Goal: Information Seeking & Learning: Learn about a topic

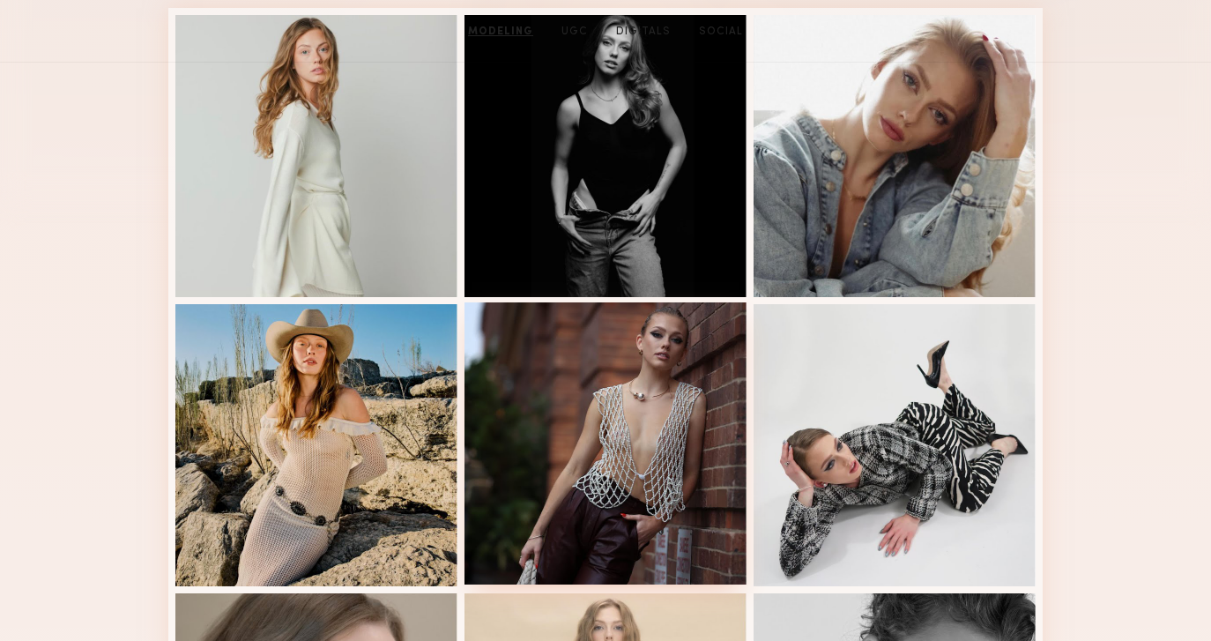
scroll to position [600, 0]
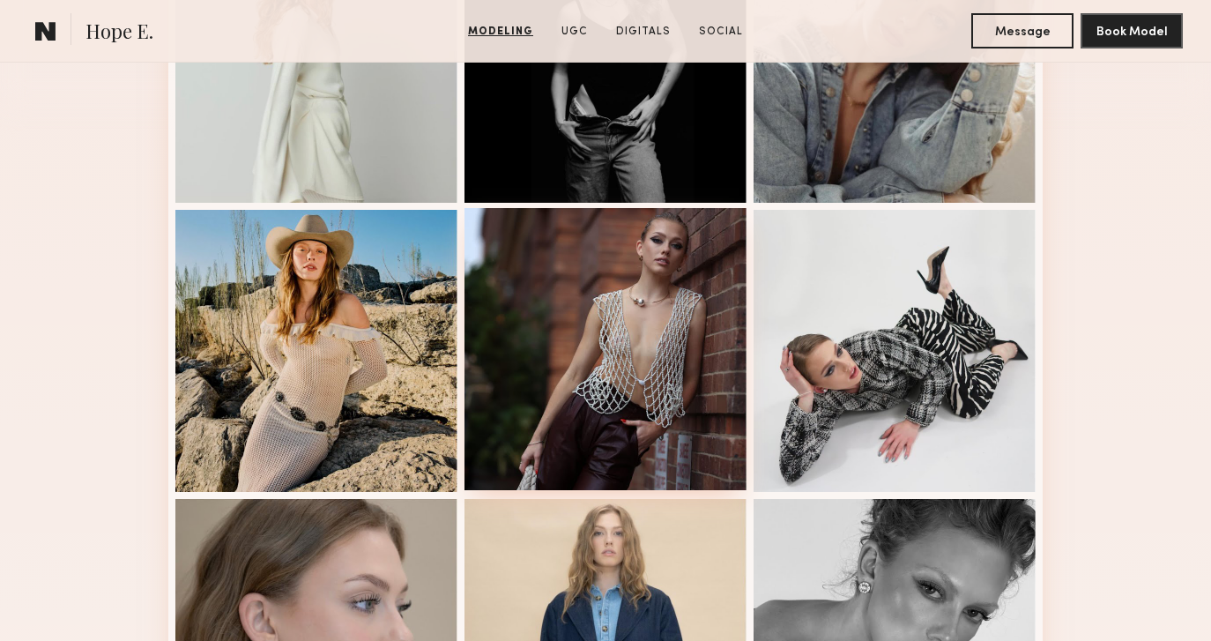
click at [593, 320] on div at bounding box center [605, 349] width 282 height 282
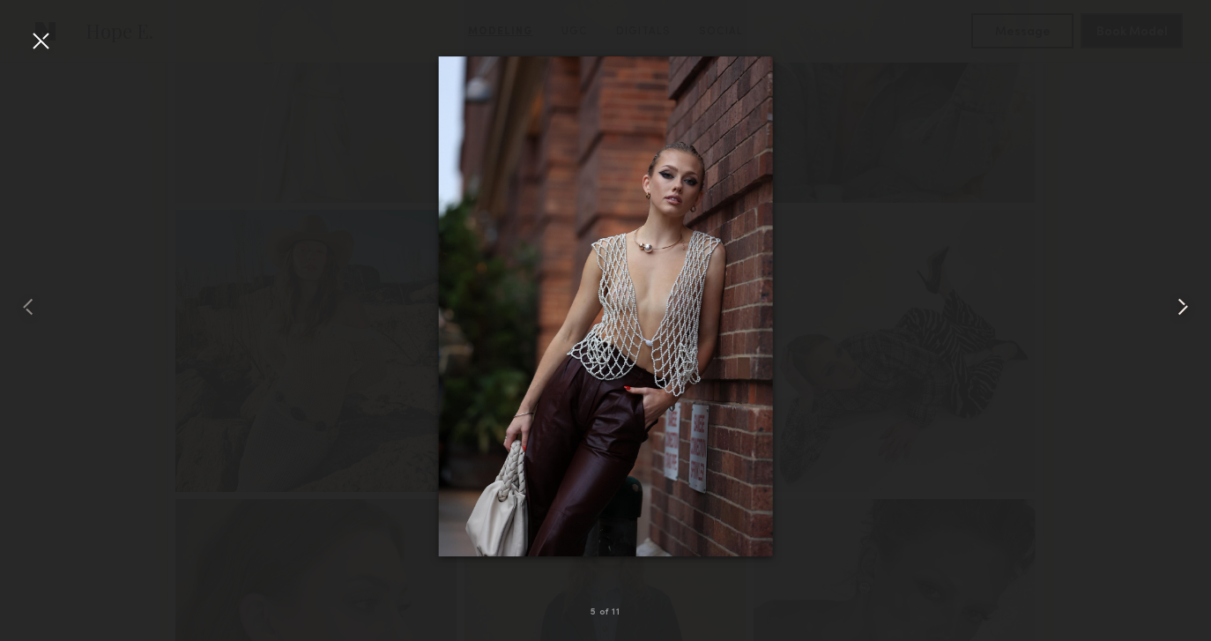
click at [1183, 304] on common-icon at bounding box center [1182, 307] width 28 height 28
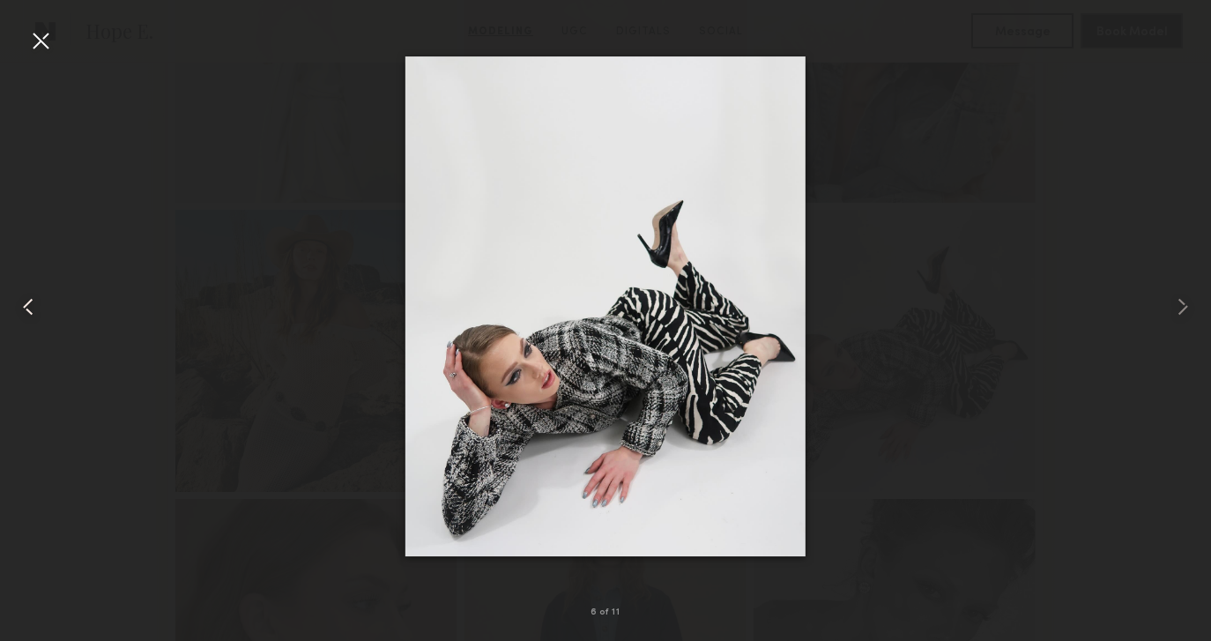
click at [42, 318] on div at bounding box center [24, 306] width 48 height 556
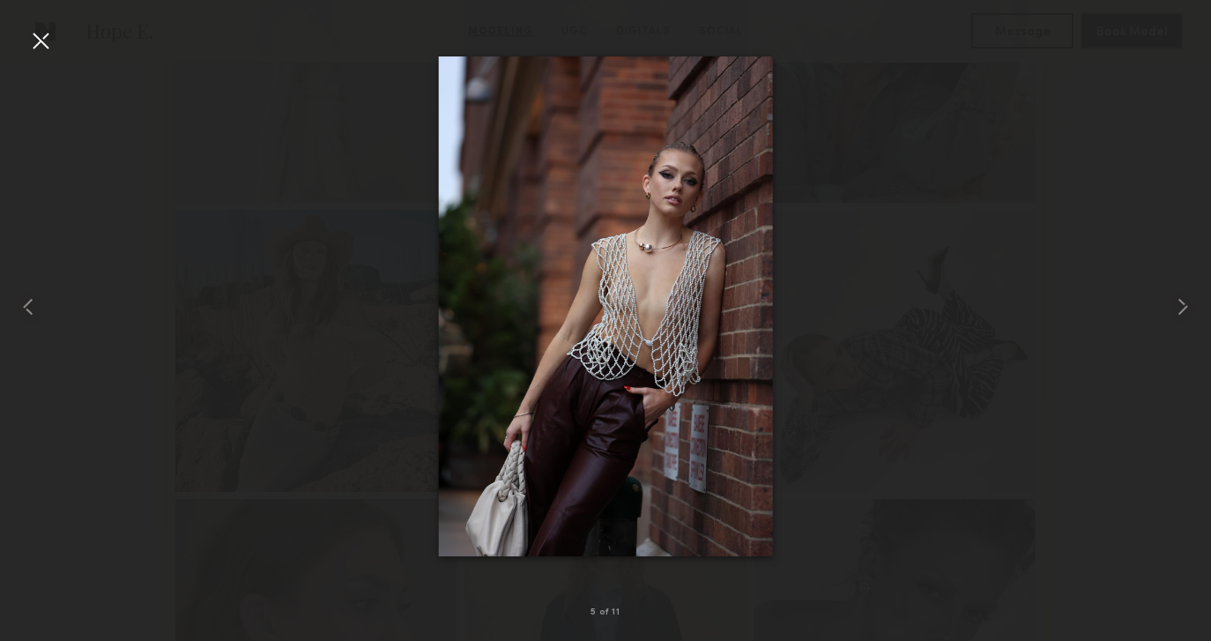
click at [383, 426] on div at bounding box center [605, 306] width 1211 height 556
click at [367, 479] on div at bounding box center [605, 306] width 1211 height 556
click at [48, 314] on div at bounding box center [24, 306] width 48 height 556
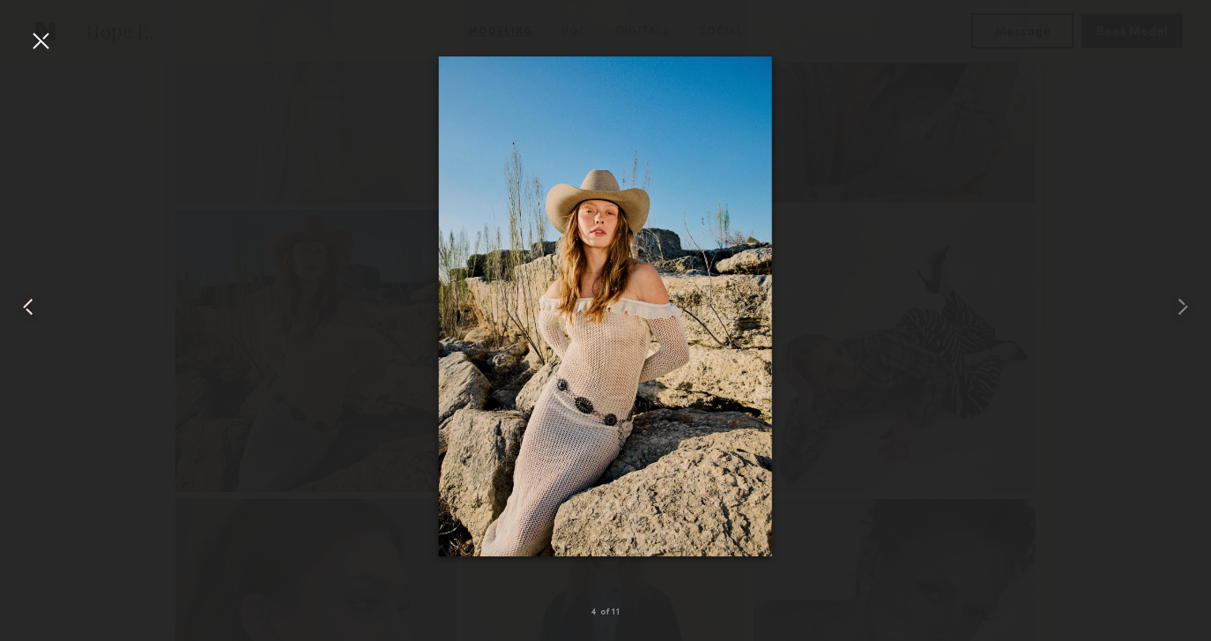
click at [48, 314] on div at bounding box center [24, 306] width 48 height 556
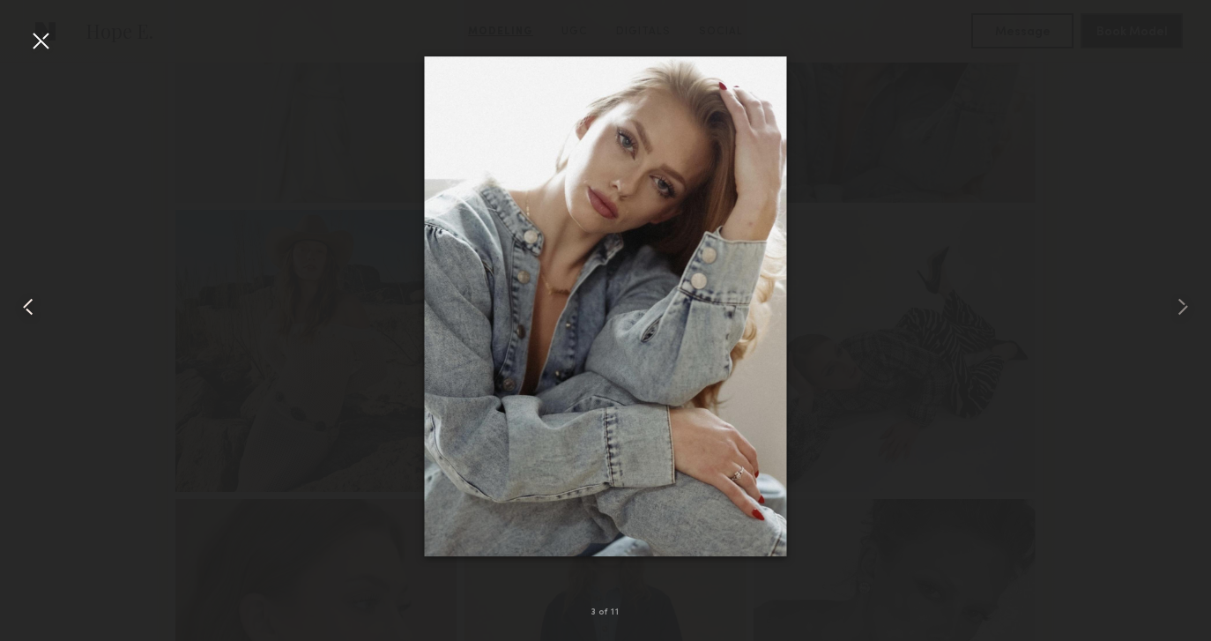
click at [48, 314] on div at bounding box center [24, 306] width 48 height 556
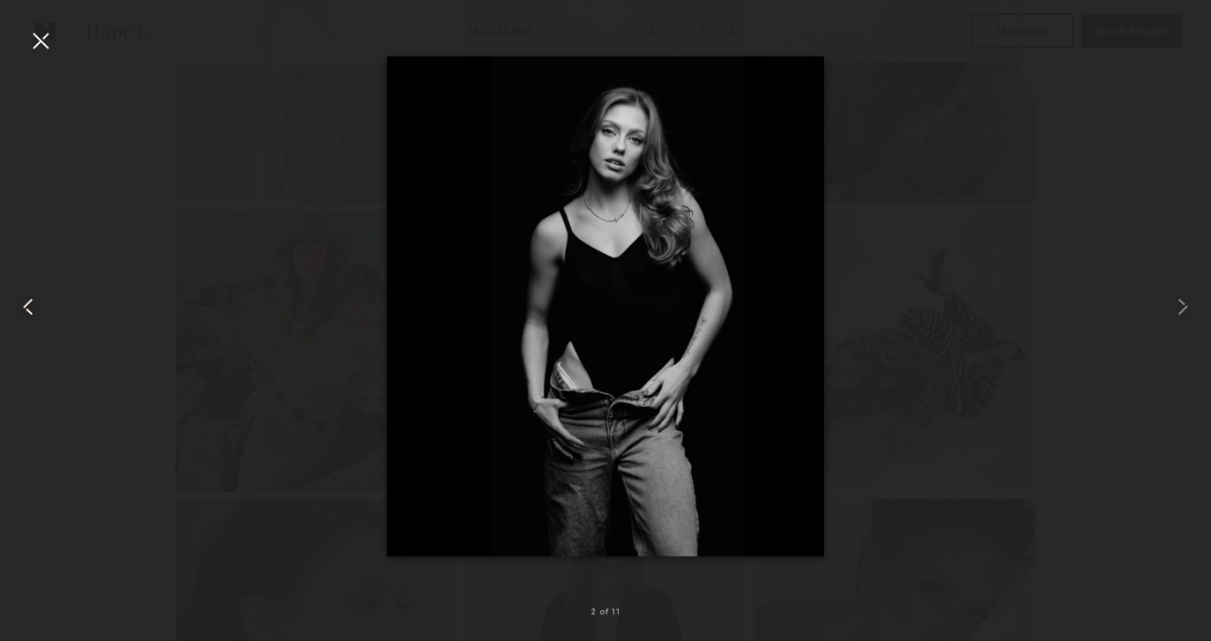
click at [48, 314] on div at bounding box center [24, 306] width 48 height 556
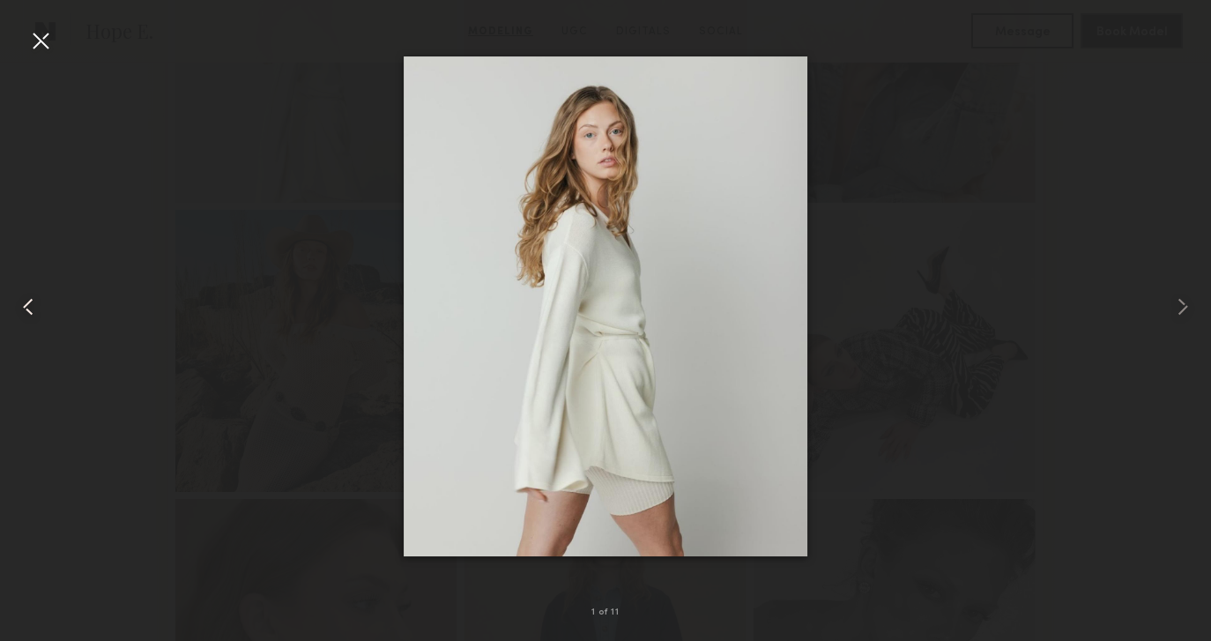
click at [48, 314] on div at bounding box center [605, 306] width 1211 height 556
click at [1185, 296] on common-icon at bounding box center [1182, 307] width 28 height 28
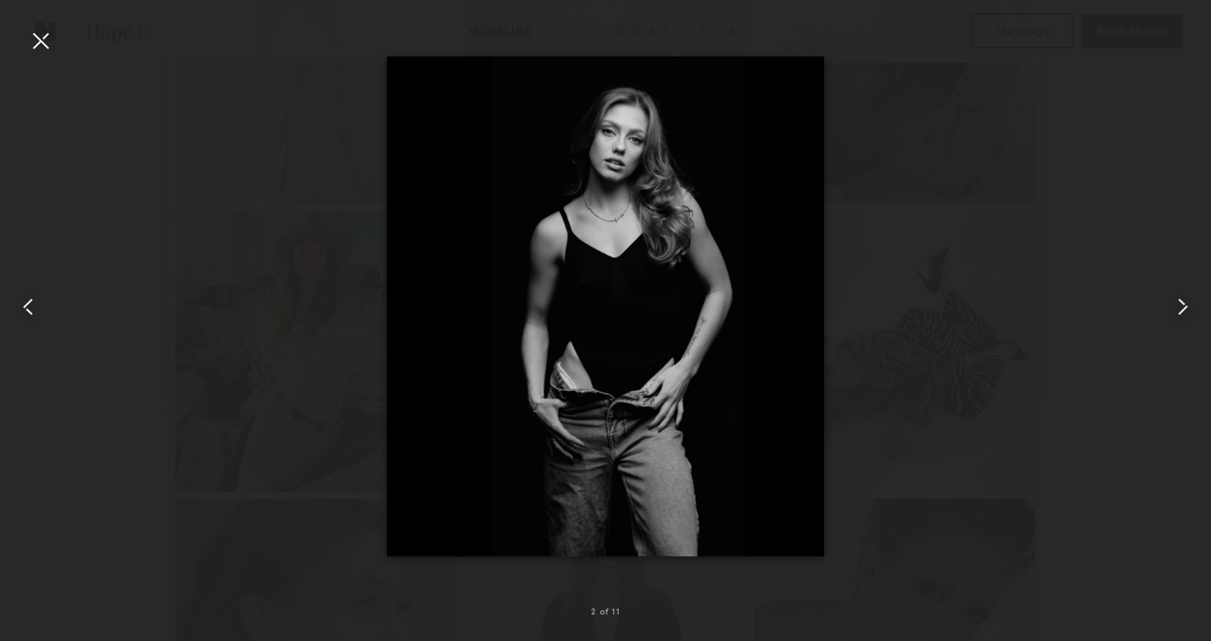
click at [1185, 296] on common-icon at bounding box center [1182, 307] width 28 height 28
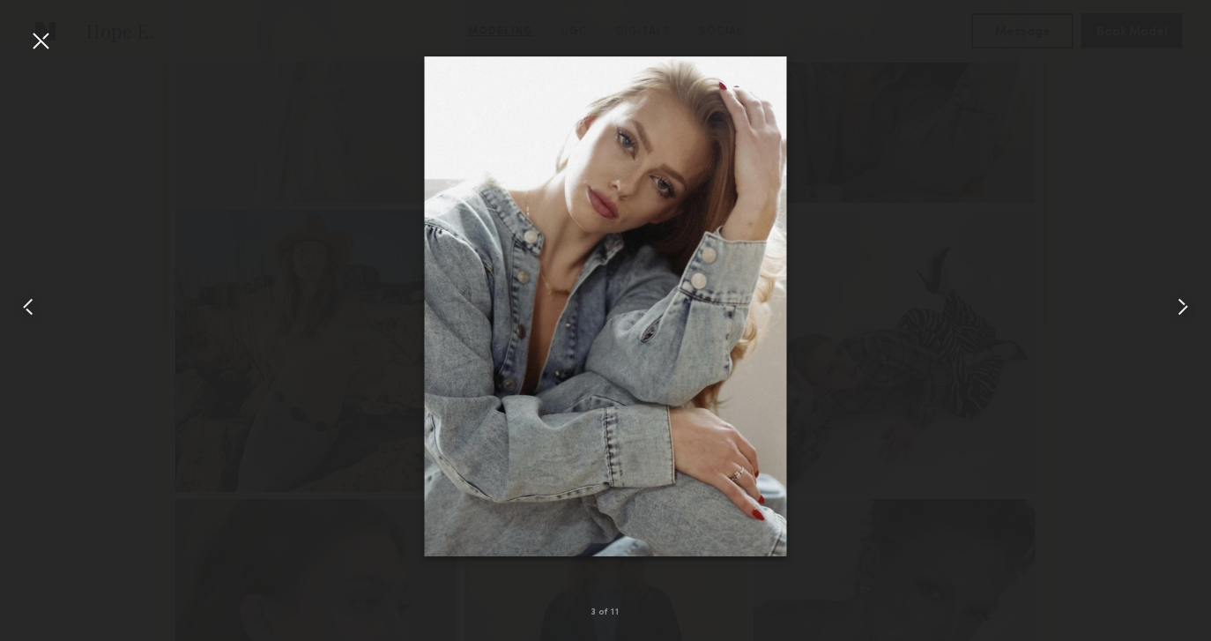
click at [1185, 296] on common-icon at bounding box center [1182, 307] width 28 height 28
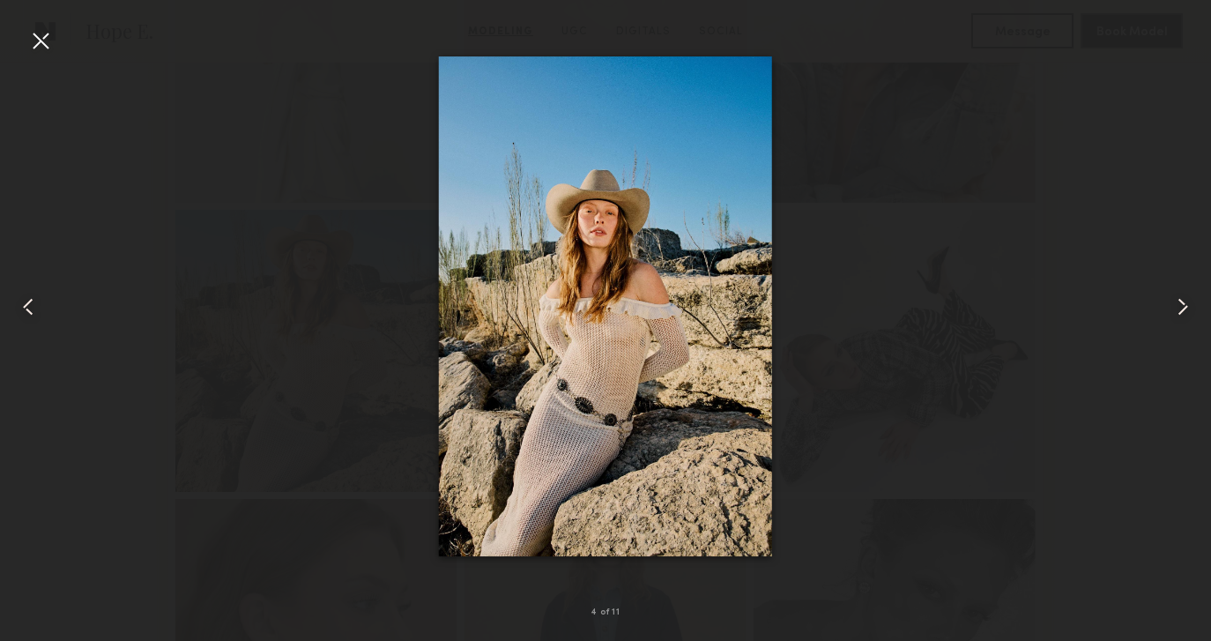
click at [1050, 182] on div at bounding box center [605, 306] width 1211 height 556
click at [1137, 227] on div at bounding box center [605, 306] width 1211 height 556
click at [1178, 279] on div at bounding box center [1186, 306] width 48 height 556
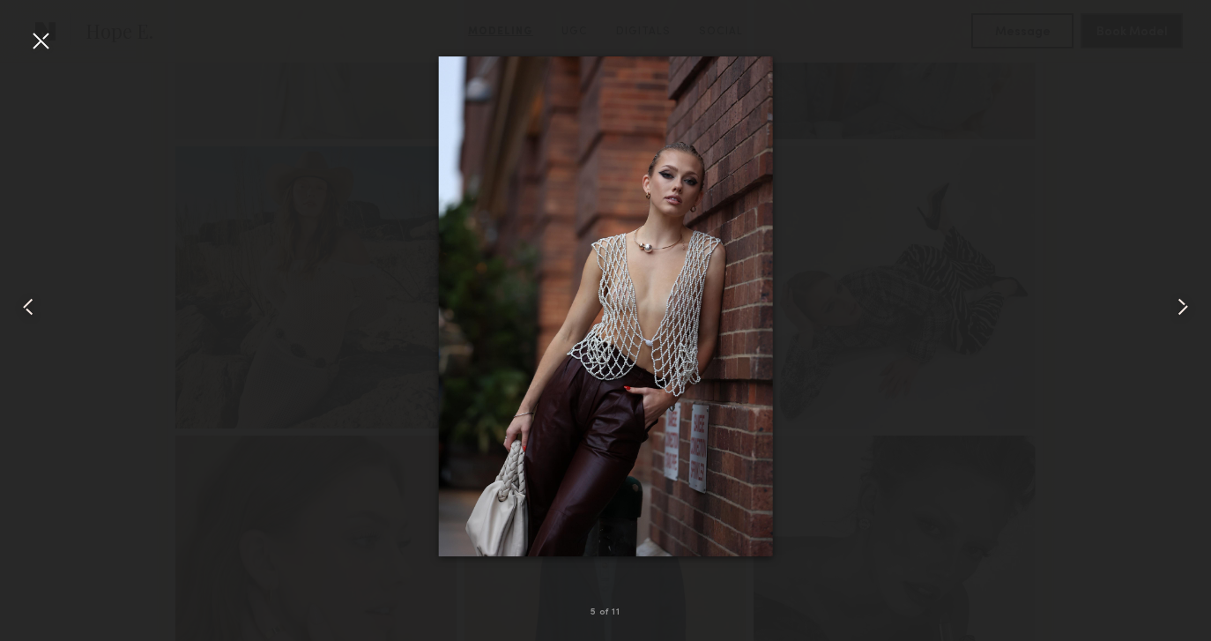
click at [1178, 279] on div at bounding box center [1186, 306] width 48 height 556
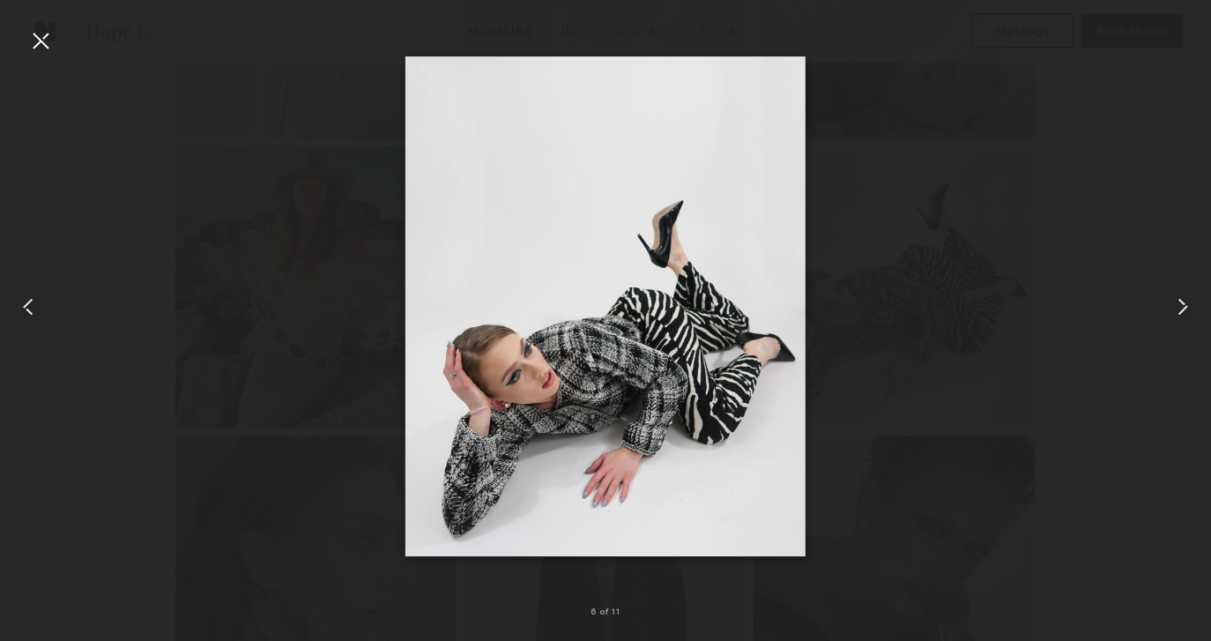
click at [1178, 279] on div at bounding box center [1186, 306] width 48 height 556
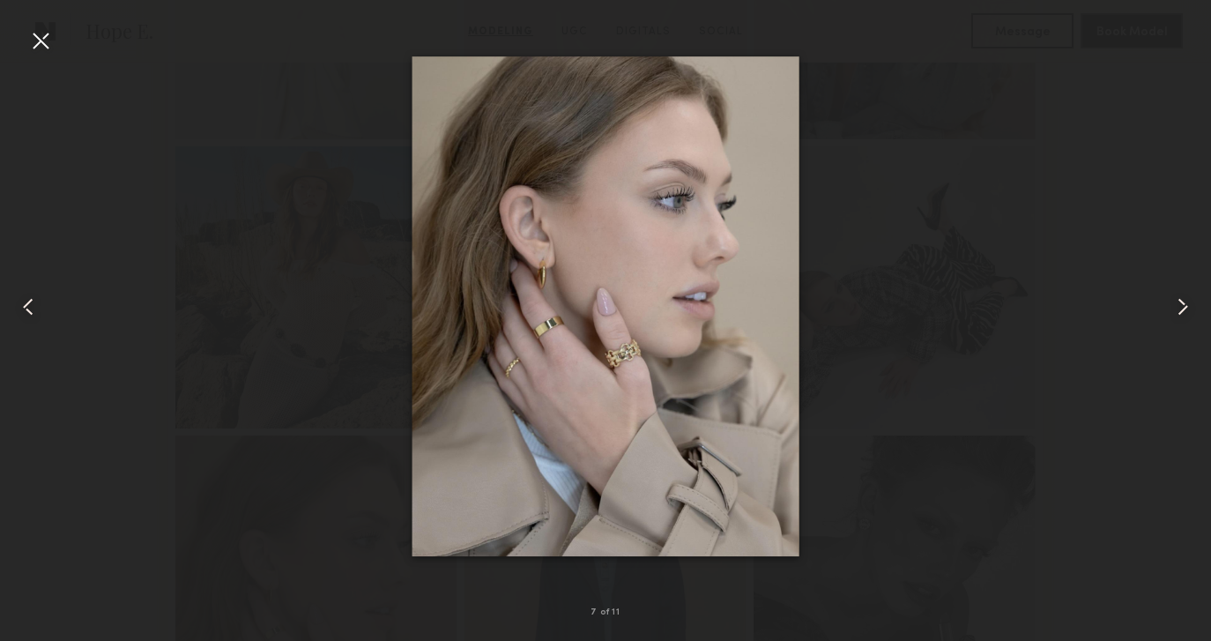
click at [1178, 279] on div at bounding box center [1186, 306] width 48 height 556
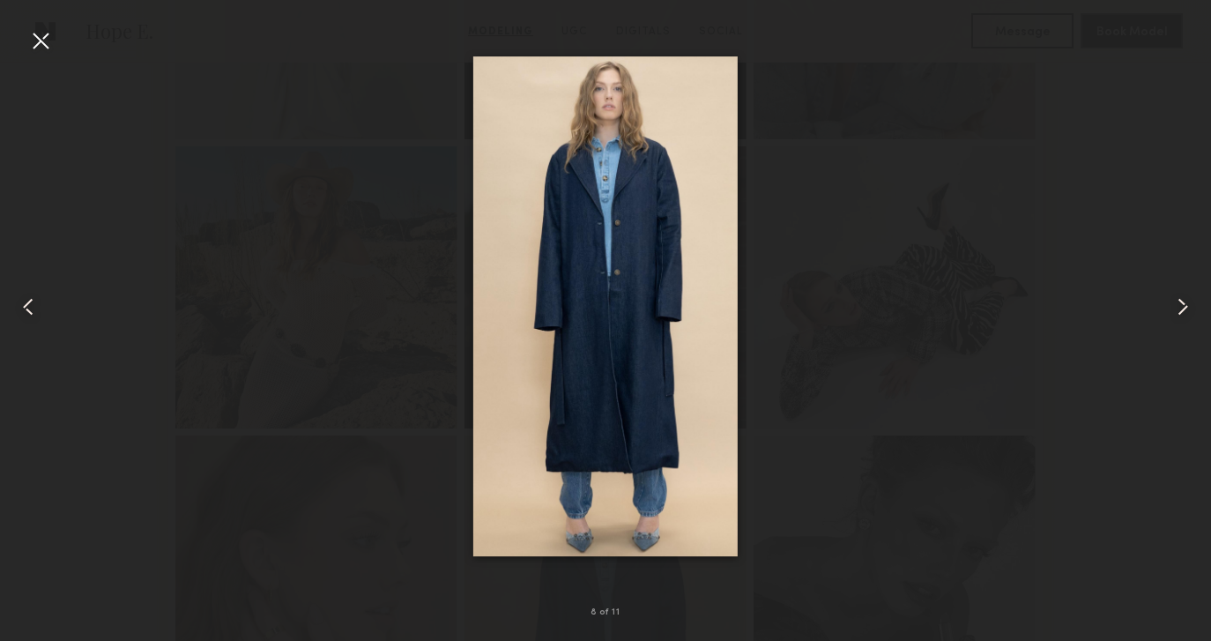
click at [1178, 279] on div at bounding box center [1186, 306] width 48 height 556
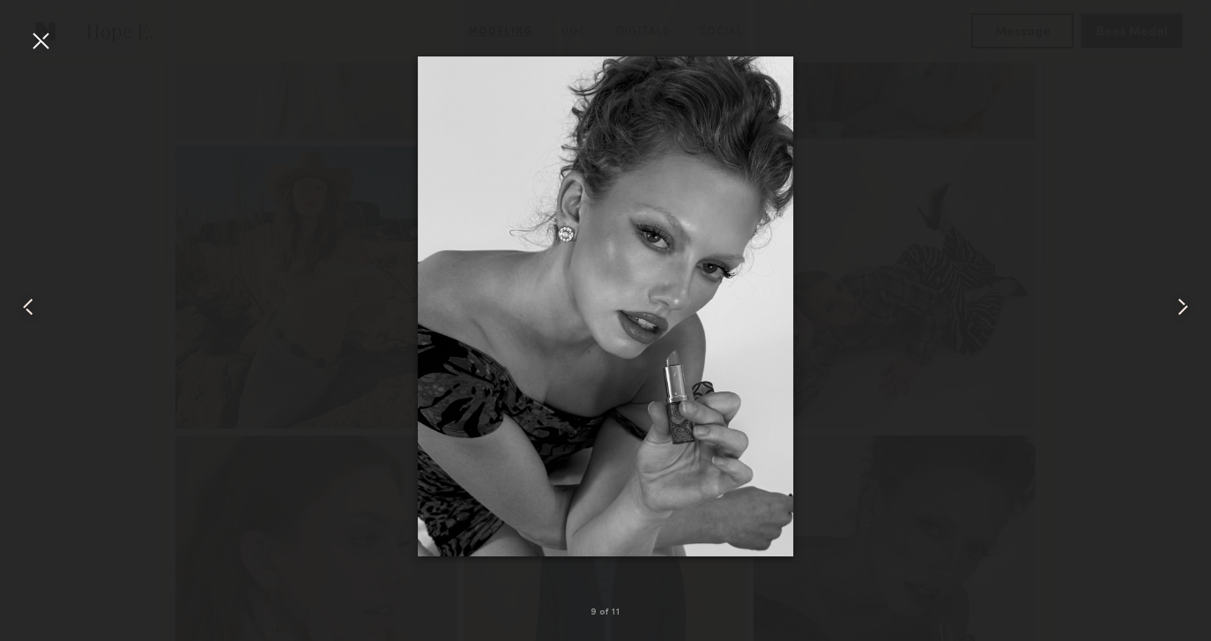
click at [1178, 279] on div at bounding box center [1186, 306] width 48 height 556
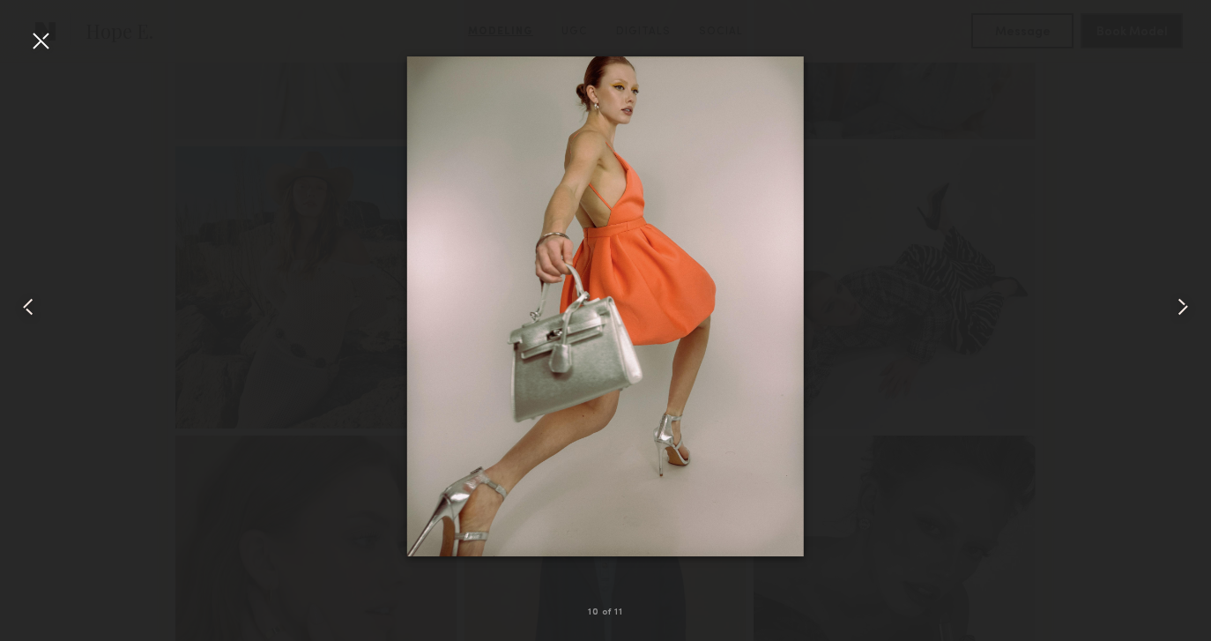
click at [1178, 279] on div at bounding box center [1186, 306] width 48 height 556
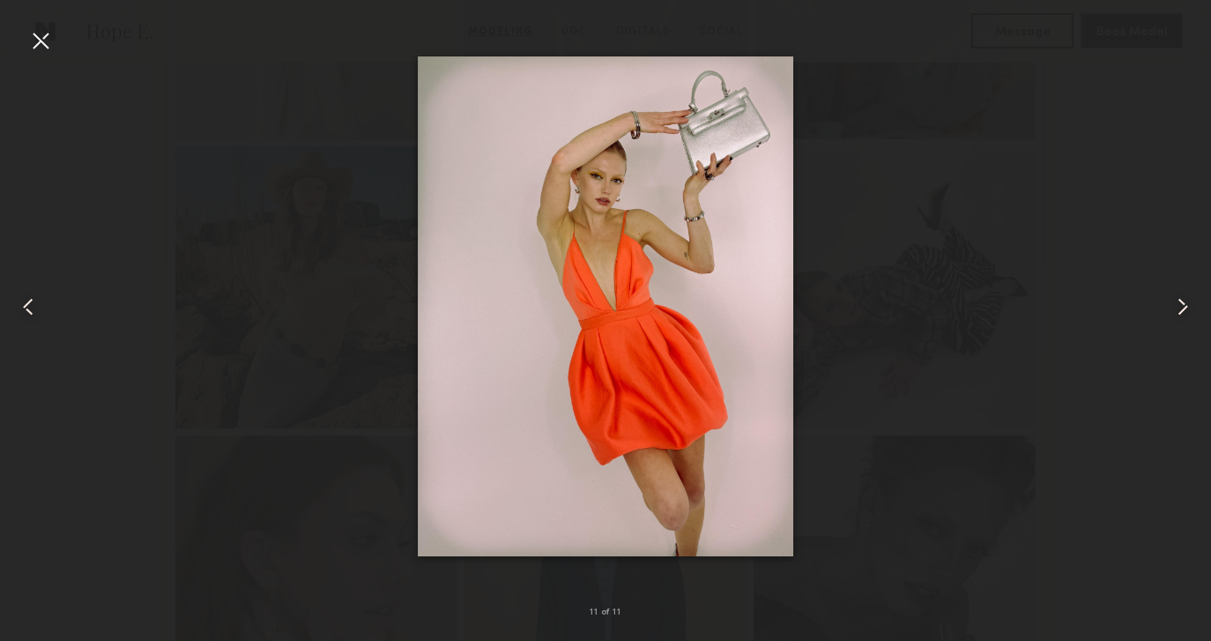
click at [1178, 279] on div at bounding box center [1186, 306] width 48 height 556
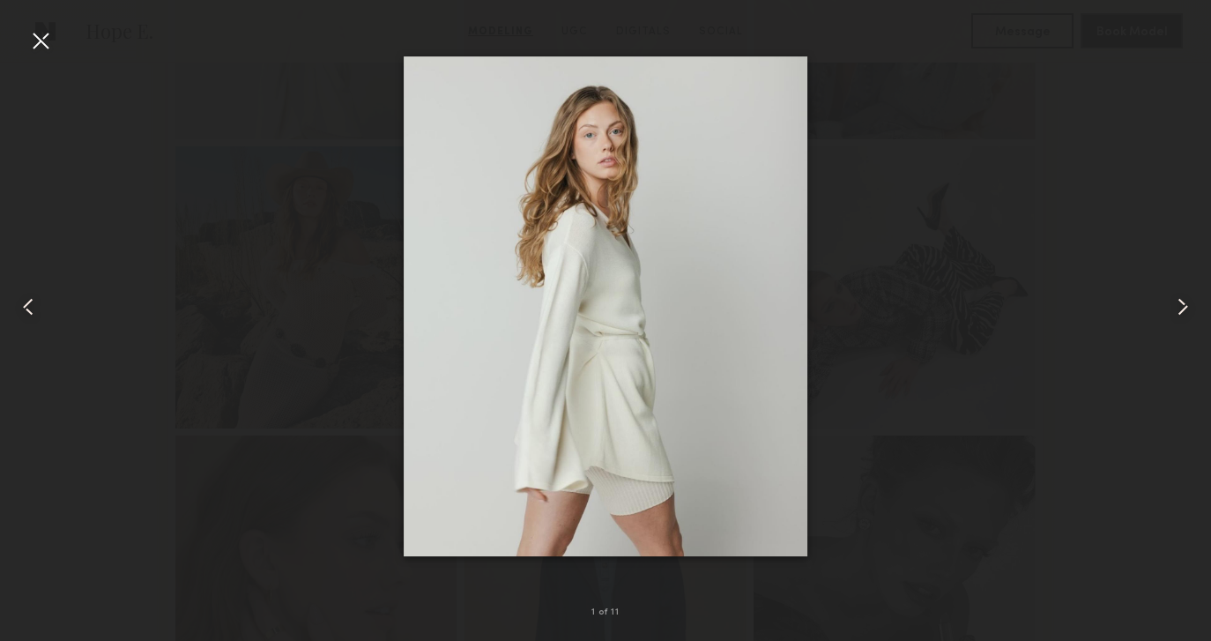
click at [1178, 279] on div at bounding box center [1186, 306] width 48 height 556
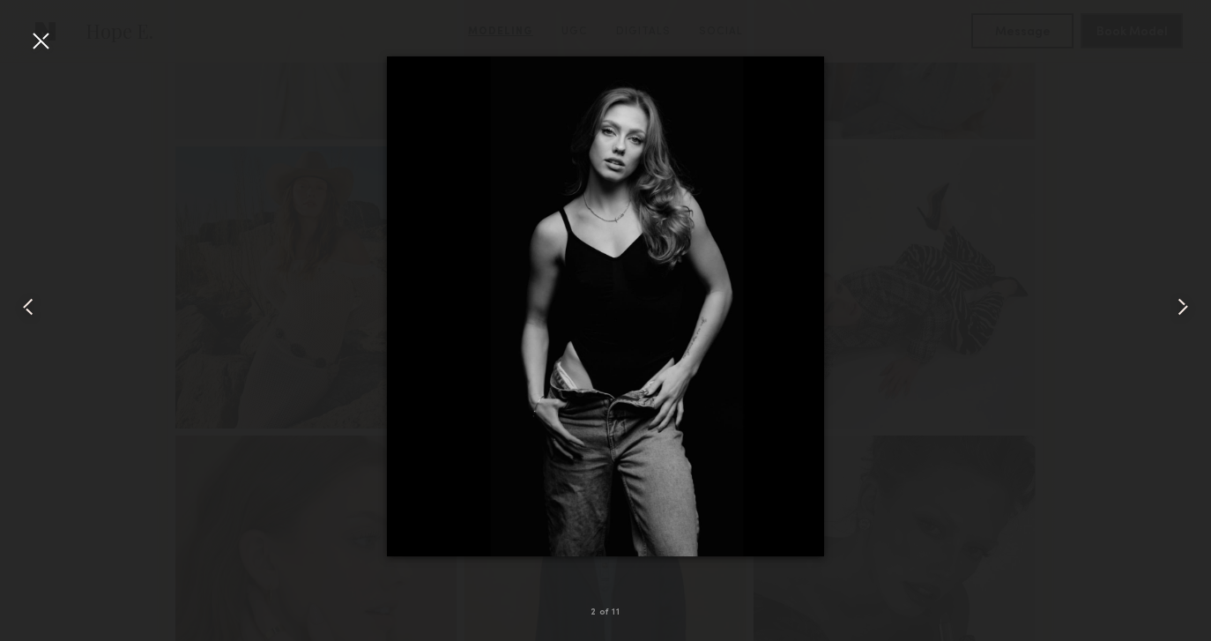
click at [39, 33] on div at bounding box center [40, 40] width 28 height 28
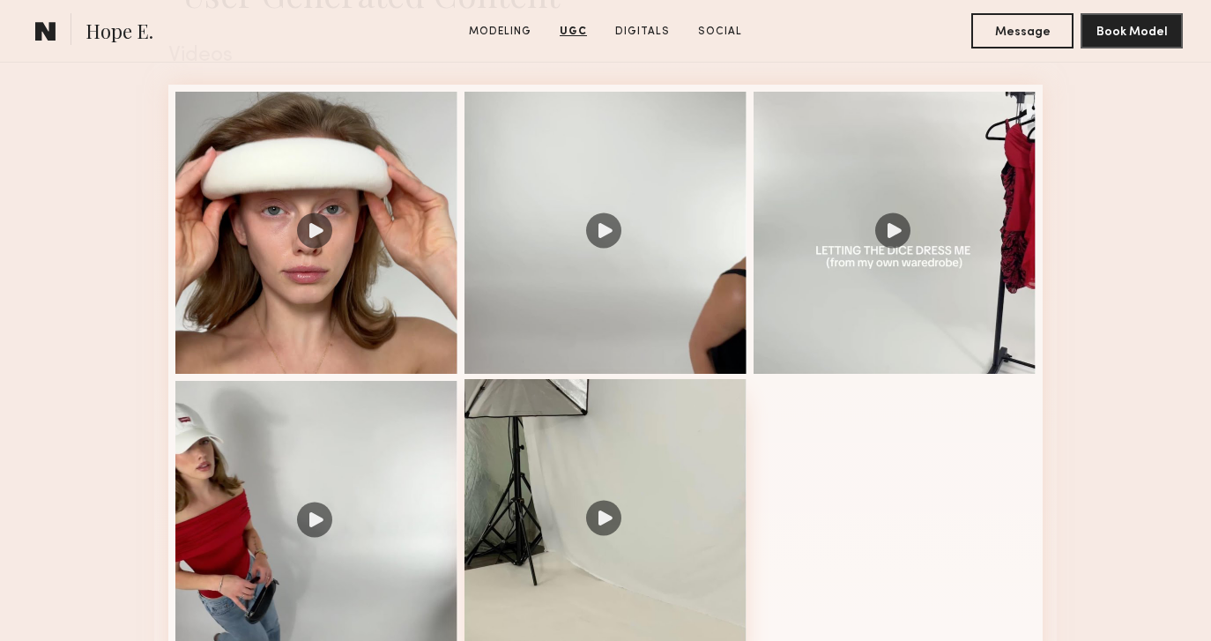
scroll to position [1791, 0]
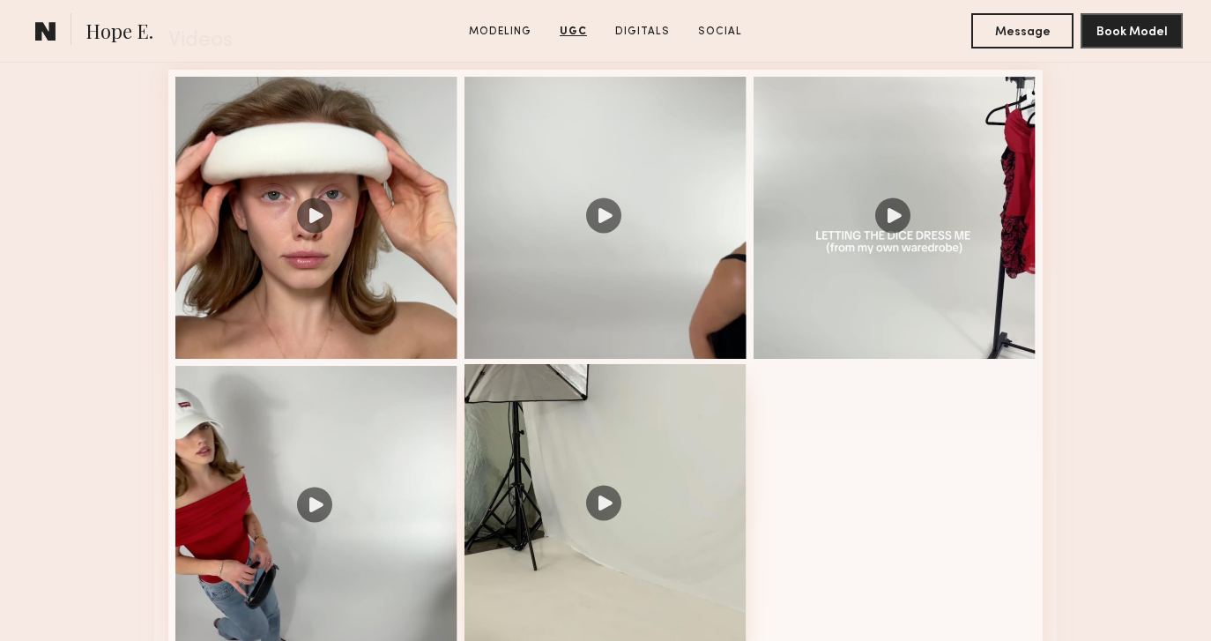
click at [599, 508] on div at bounding box center [605, 505] width 282 height 282
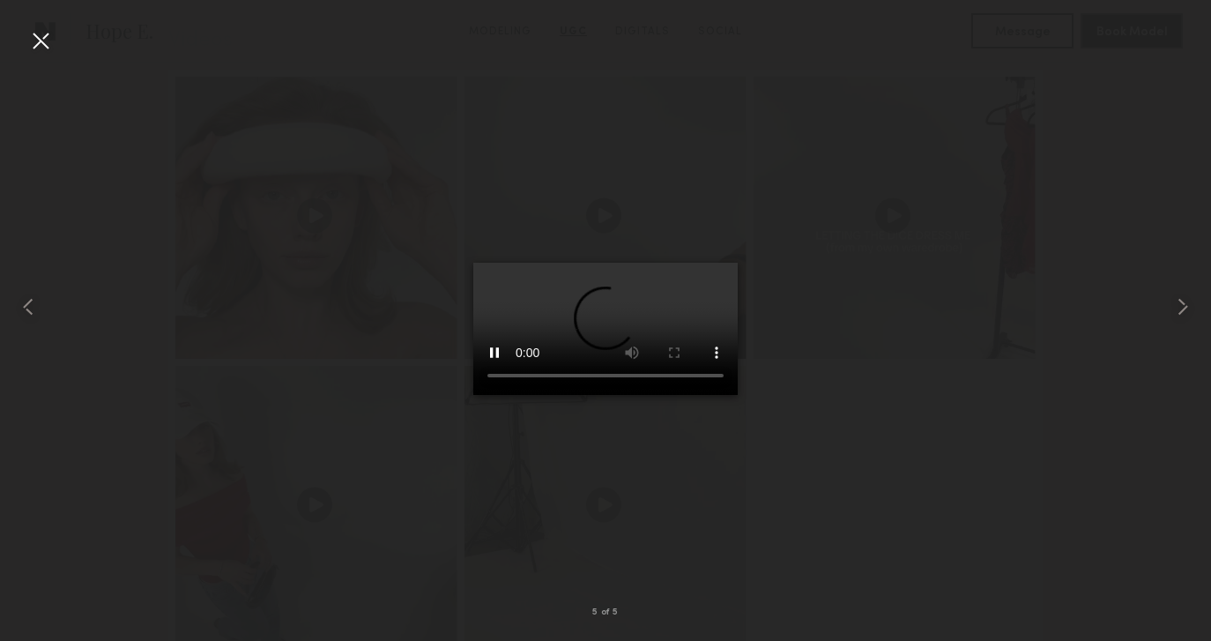
click at [1139, 160] on div at bounding box center [605, 306] width 1211 height 556
click at [44, 52] on div at bounding box center [40, 40] width 28 height 28
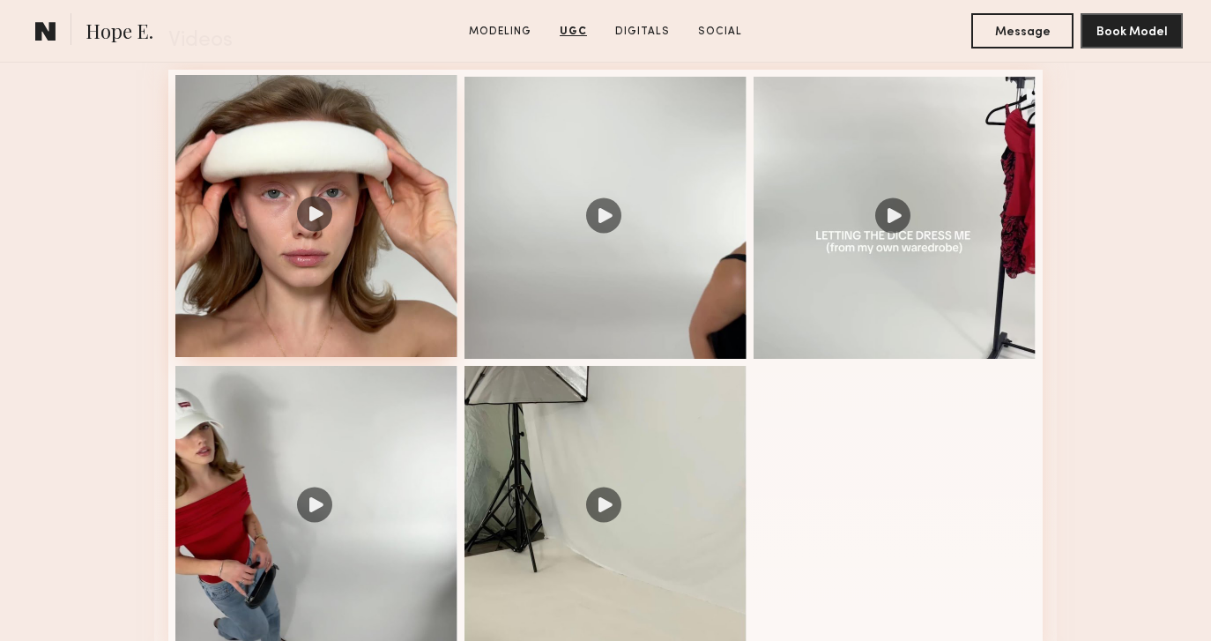
click at [365, 278] on div at bounding box center [316, 216] width 282 height 282
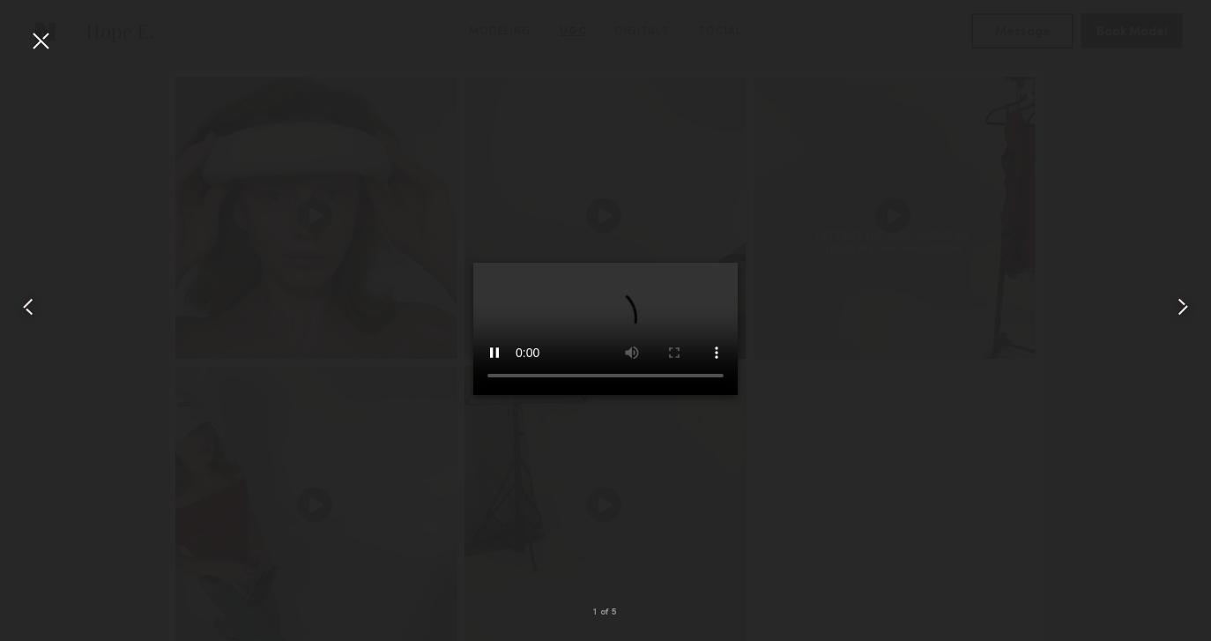
click at [307, 353] on div at bounding box center [605, 306] width 1211 height 556
click at [35, 33] on div at bounding box center [40, 40] width 28 height 28
